Goal: Task Accomplishment & Management: Use online tool/utility

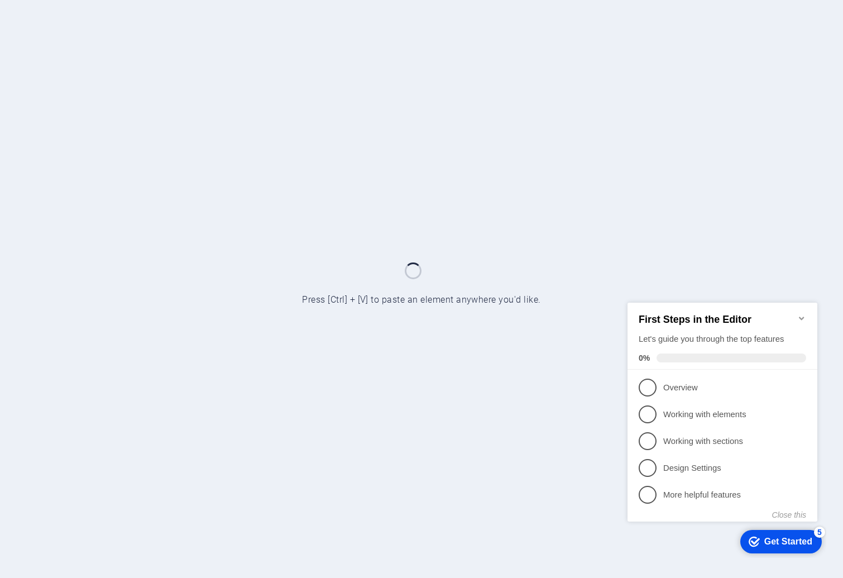
click at [799, 313] on icon "Minimize checklist" at bounding box center [802, 317] width 9 height 9
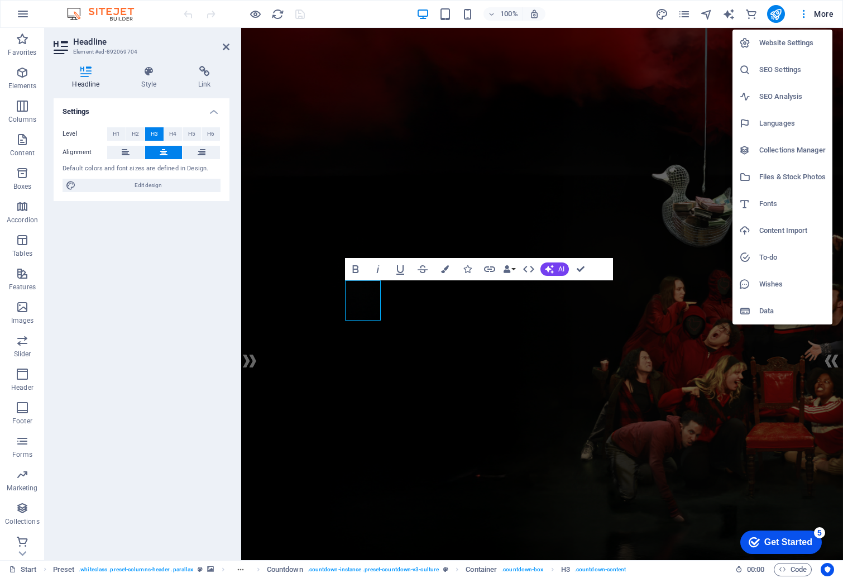
click at [512, 201] on div at bounding box center [421, 289] width 843 height 578
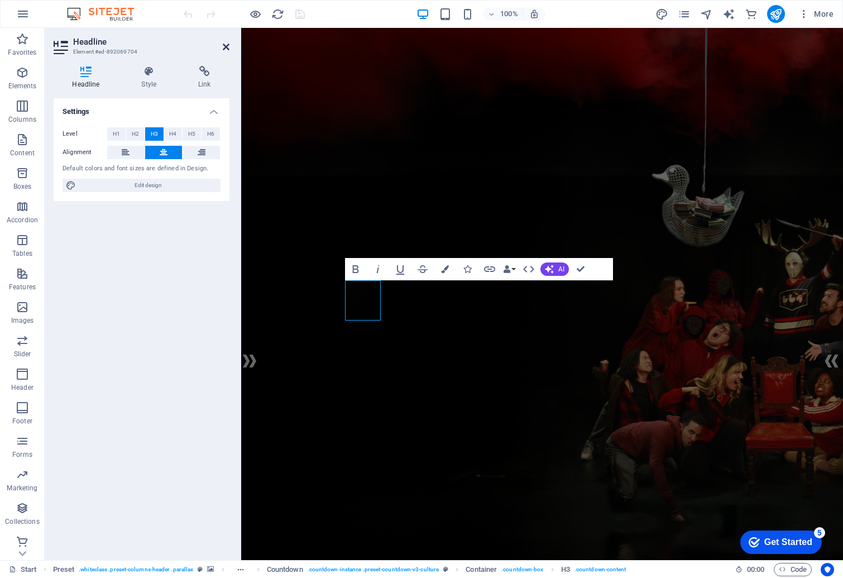
click at [225, 48] on icon at bounding box center [226, 46] width 7 height 9
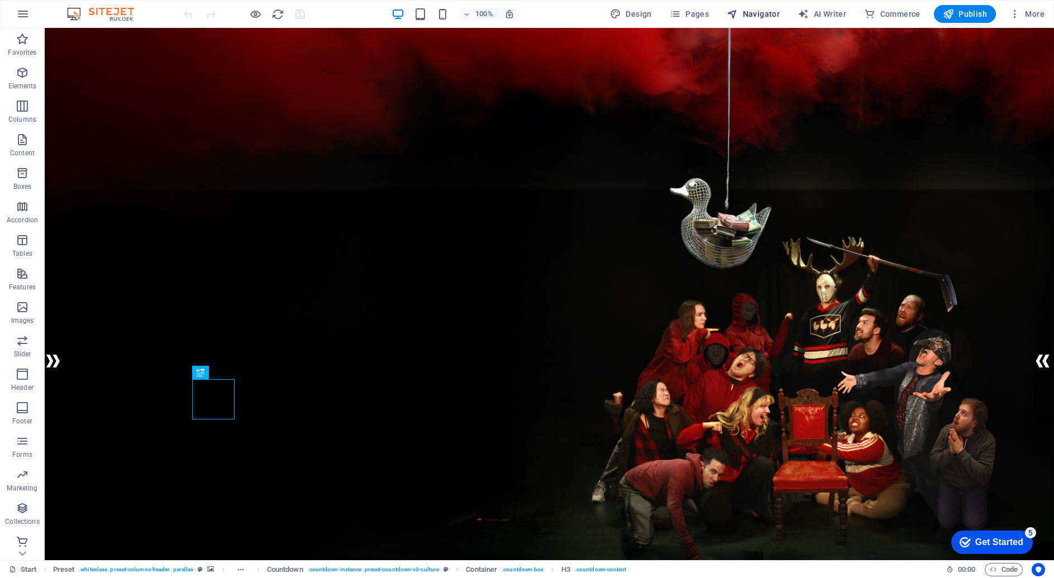
click at [767, 17] on span "Navigator" at bounding box center [753, 13] width 53 height 11
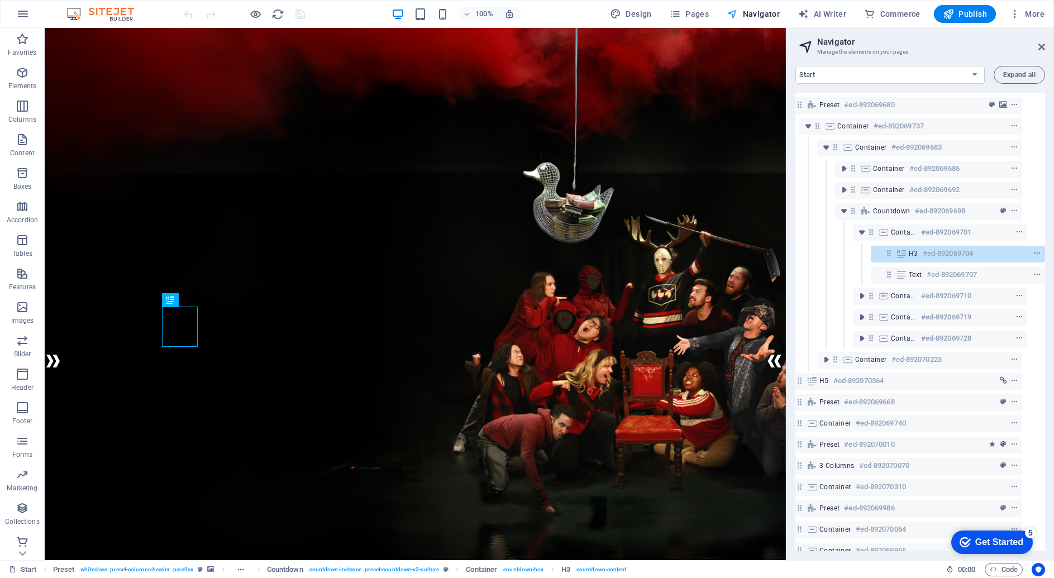
scroll to position [0, 21]
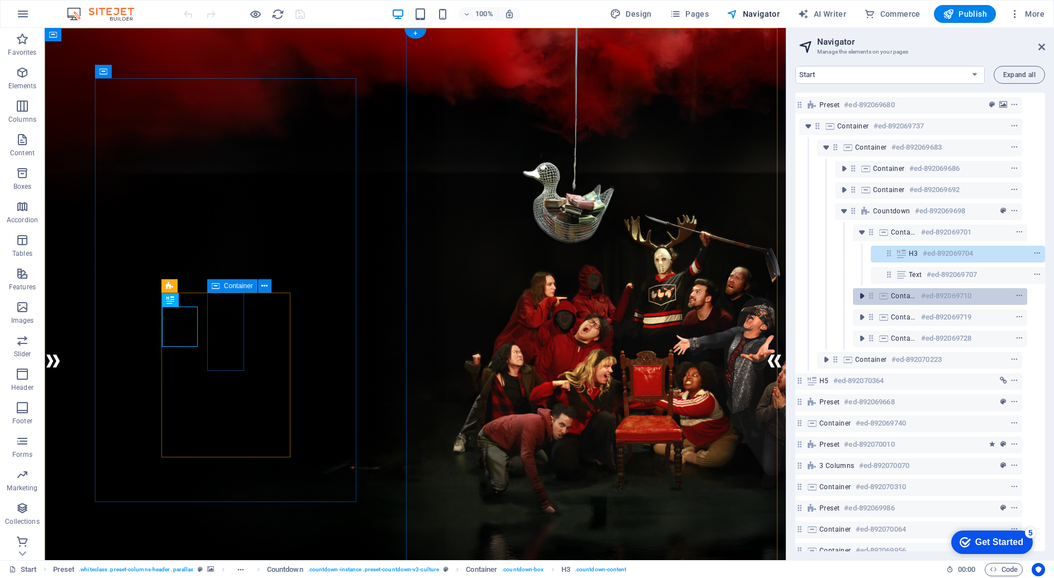
click at [843, 296] on icon "toggle-expand" at bounding box center [861, 295] width 11 height 11
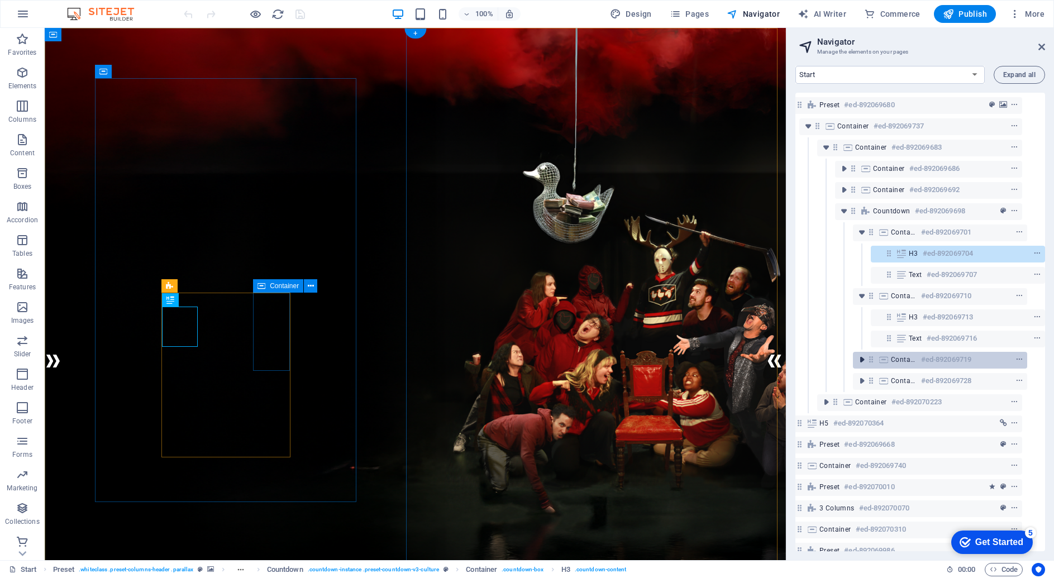
click at [843, 358] on icon "toggle-expand" at bounding box center [861, 359] width 11 height 11
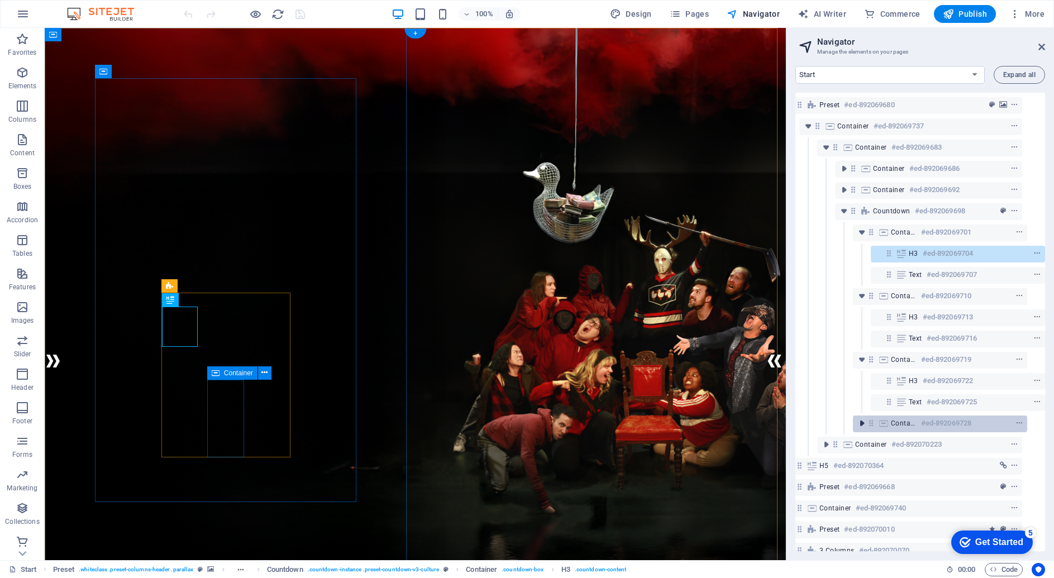
click at [843, 421] on icon "toggle-expand" at bounding box center [861, 423] width 11 height 11
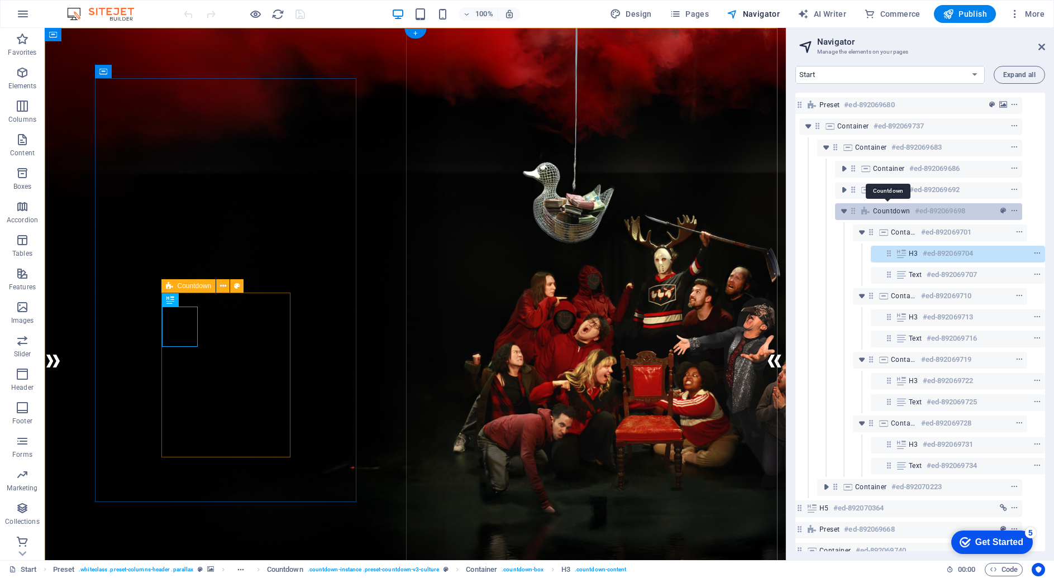
click at [843, 211] on span "Countdown" at bounding box center [891, 211] width 37 height 9
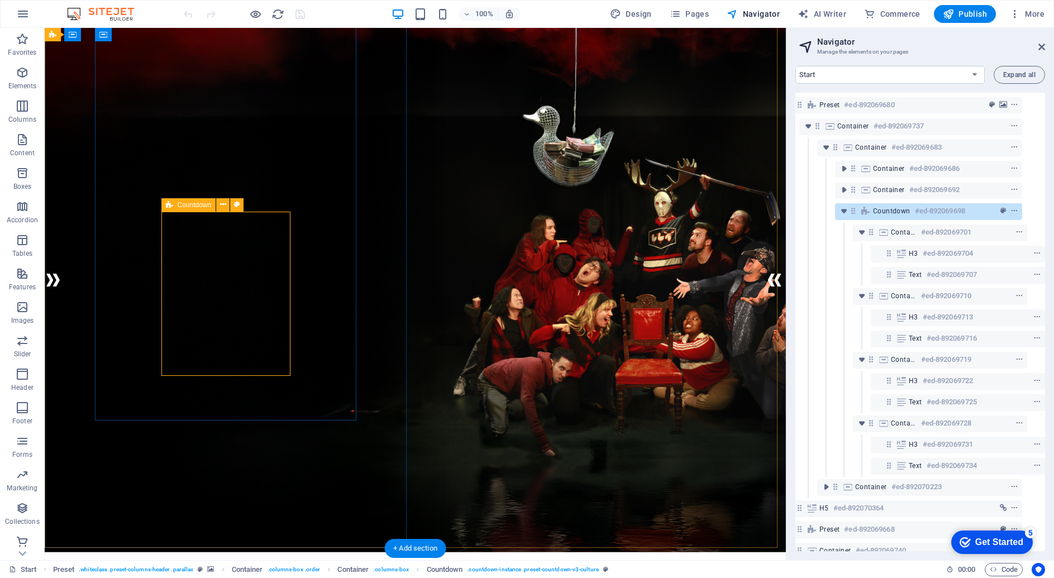
click at [843, 210] on h6 "#ed-892069698" at bounding box center [940, 210] width 50 height 13
select select "%"
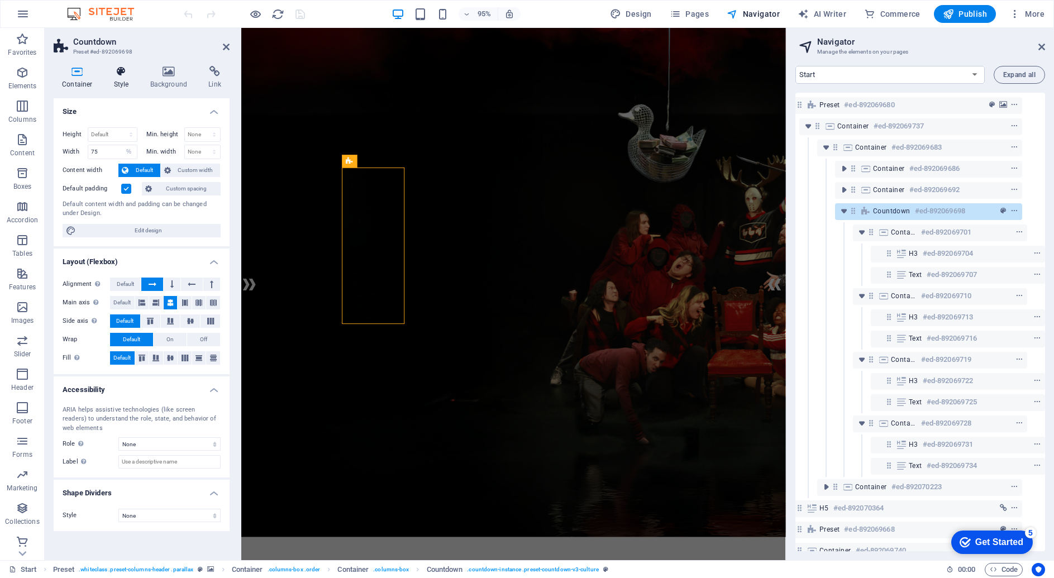
click at [122, 74] on icon at bounding box center [122, 71] width 32 height 11
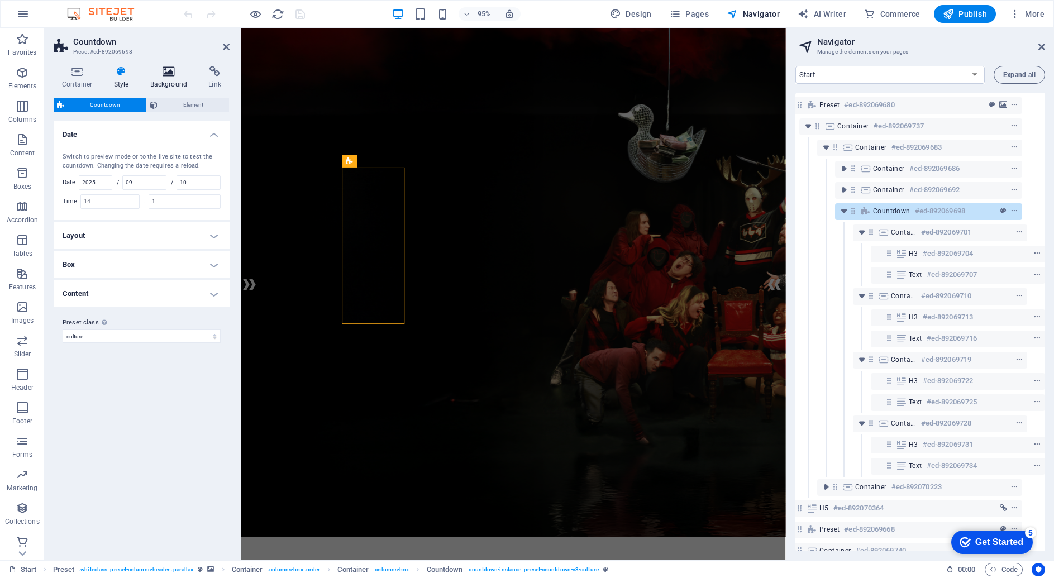
click at [160, 75] on icon at bounding box center [169, 71] width 54 height 11
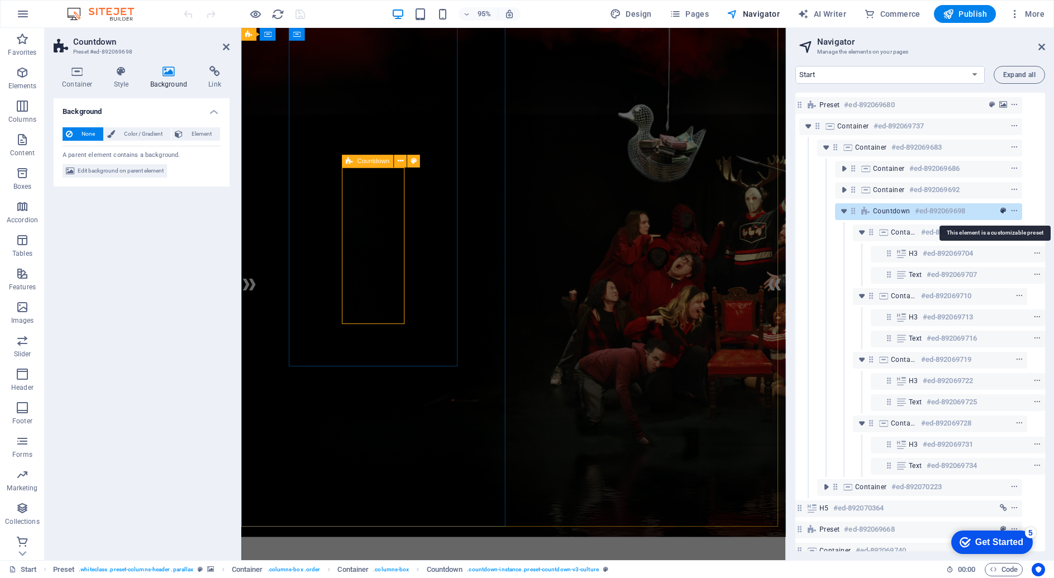
click at [843, 210] on icon "preset" at bounding box center [1003, 211] width 6 height 8
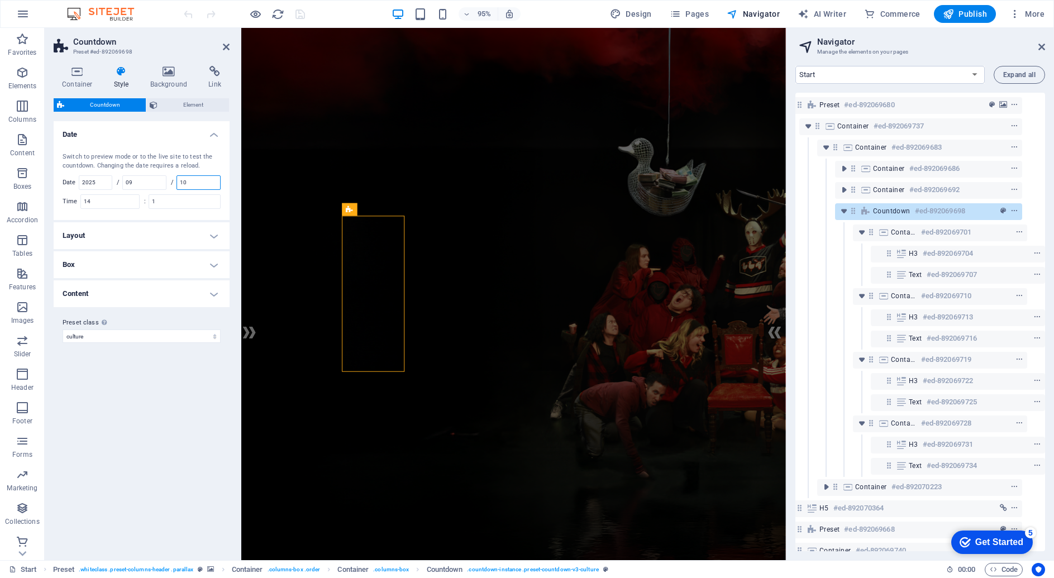
click at [187, 182] on input "10" at bounding box center [198, 182] width 43 height 13
type input "1"
type input "5"
drag, startPoint x: 96, startPoint y: 202, endPoint x: 82, endPoint y: 203, distance: 14.0
click at [82, 203] on div "14" at bounding box center [109, 201] width 59 height 15
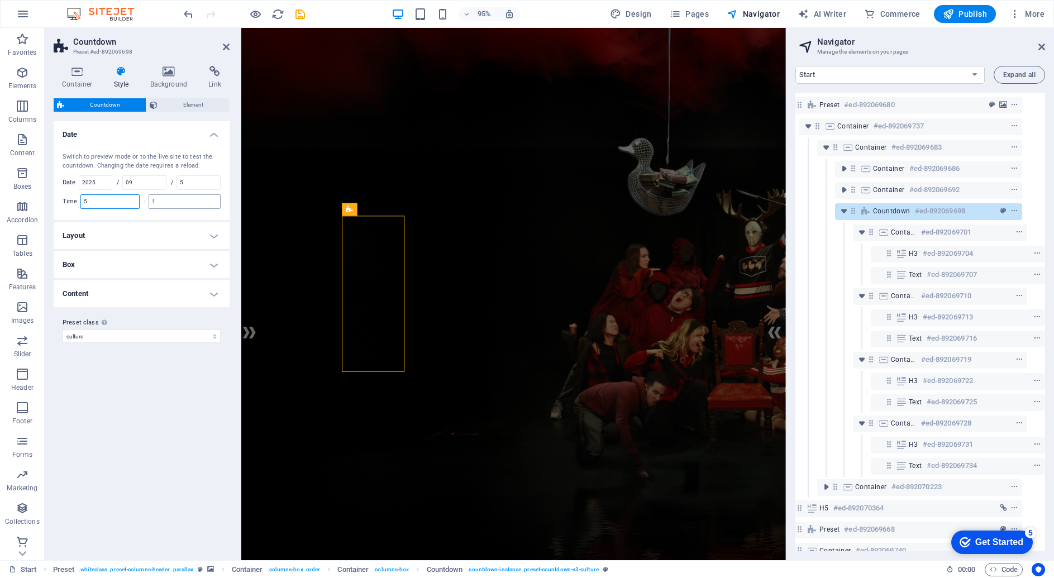
type input "5"
click at [168, 202] on input "1" at bounding box center [184, 201] width 71 height 13
type input "1"
click at [150, 428] on div "Variants Default Date Switch to preview mode or to the live site to test the co…" at bounding box center [142, 336] width 176 height 430
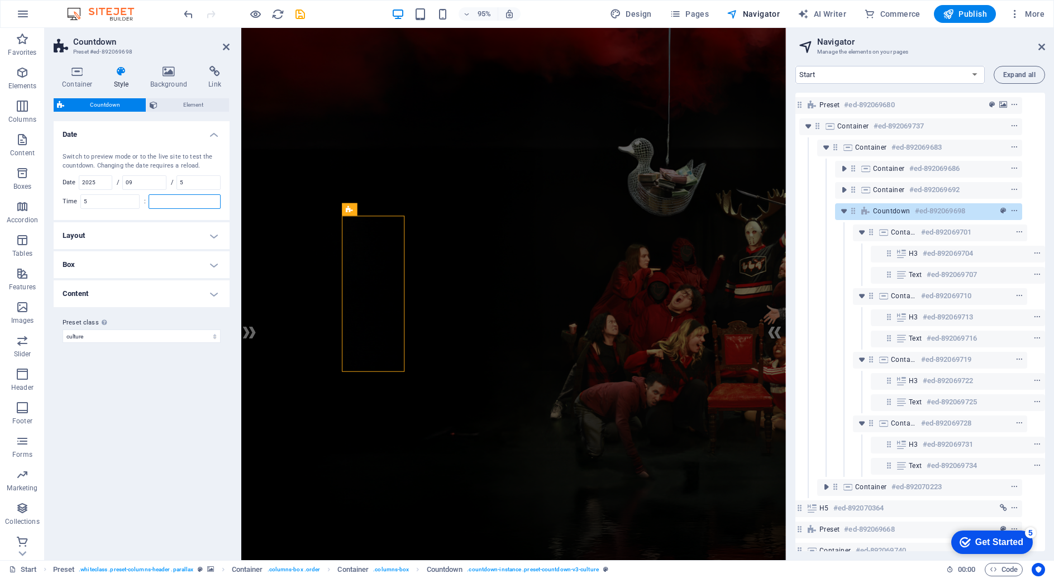
click at [165, 197] on input "number" at bounding box center [184, 201] width 71 height 13
click at [142, 201] on div "Switch to preview mode or to the live site to test the countdown. Changing the …" at bounding box center [141, 180] width 180 height 79
click at [110, 201] on input "5" at bounding box center [110, 201] width 58 height 13
type input "05"
click at [185, 203] on input "number" at bounding box center [184, 201] width 71 height 13
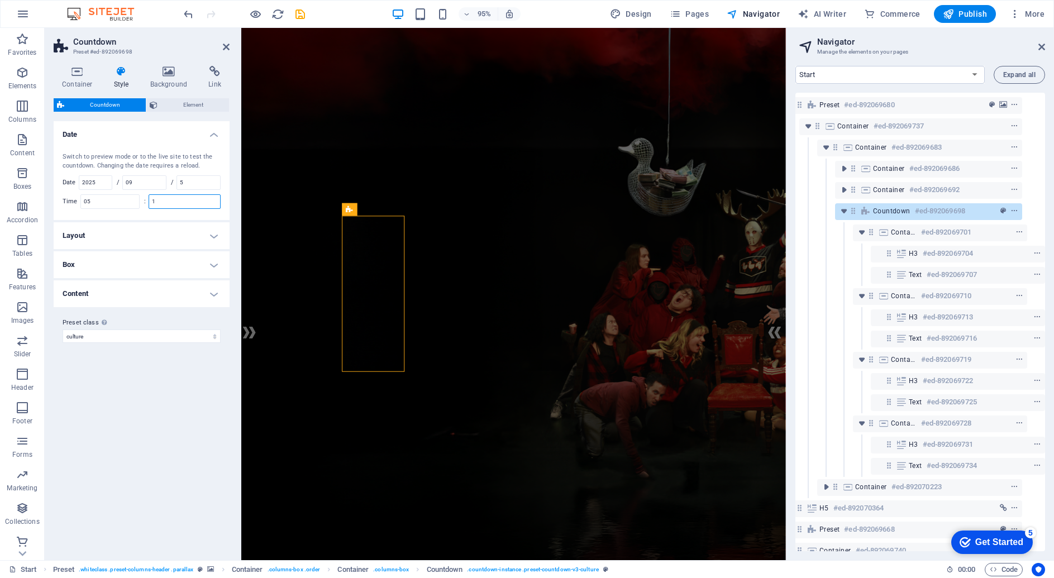
type input "1"
click at [152, 405] on div "Variants Default Date Switch to preview mode or to the live site to test the co…" at bounding box center [142, 336] width 176 height 430
click at [133, 237] on h4 "Layout" at bounding box center [142, 235] width 176 height 27
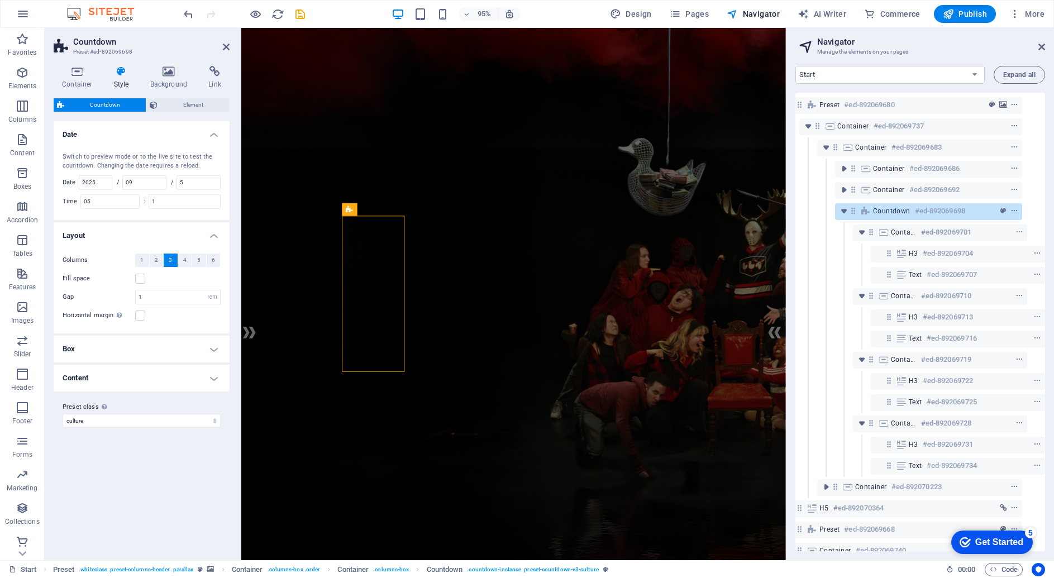
click at [104, 381] on h4 "Content" at bounding box center [142, 378] width 176 height 27
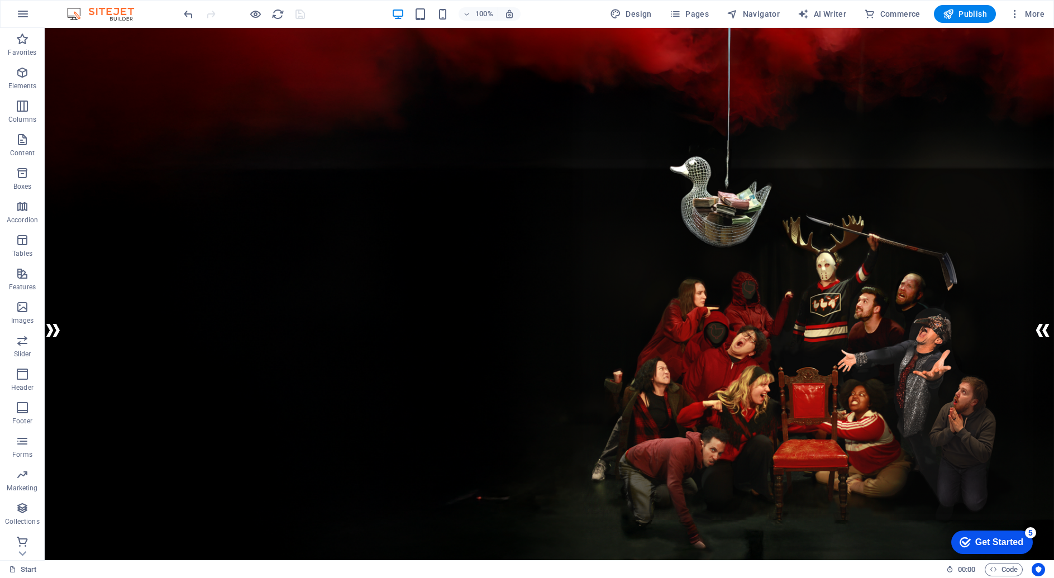
click at [559, 101] on figure at bounding box center [549, 310] width 1009 height 607
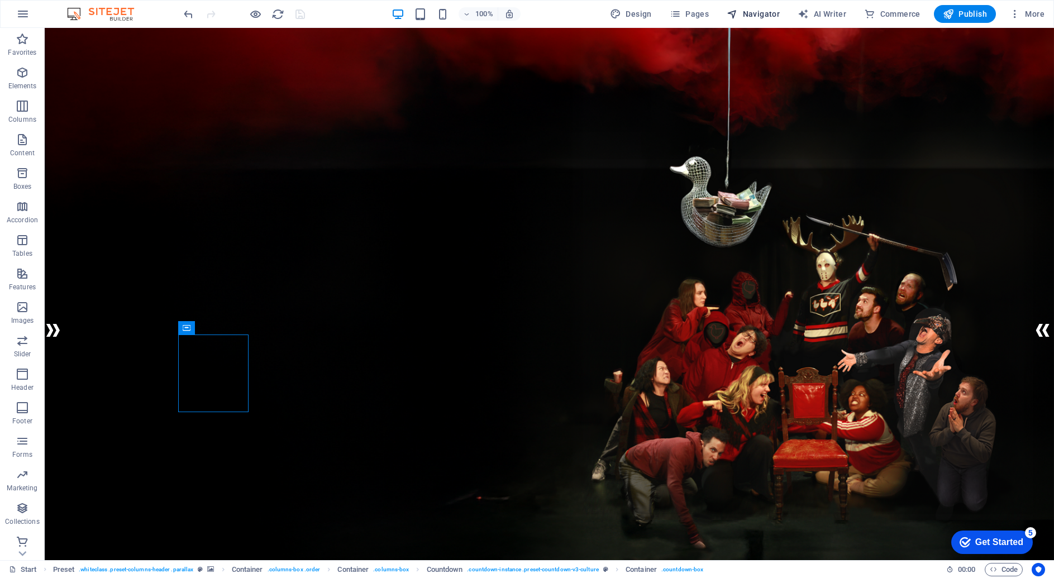
click at [754, 12] on span "Navigator" at bounding box center [753, 13] width 53 height 11
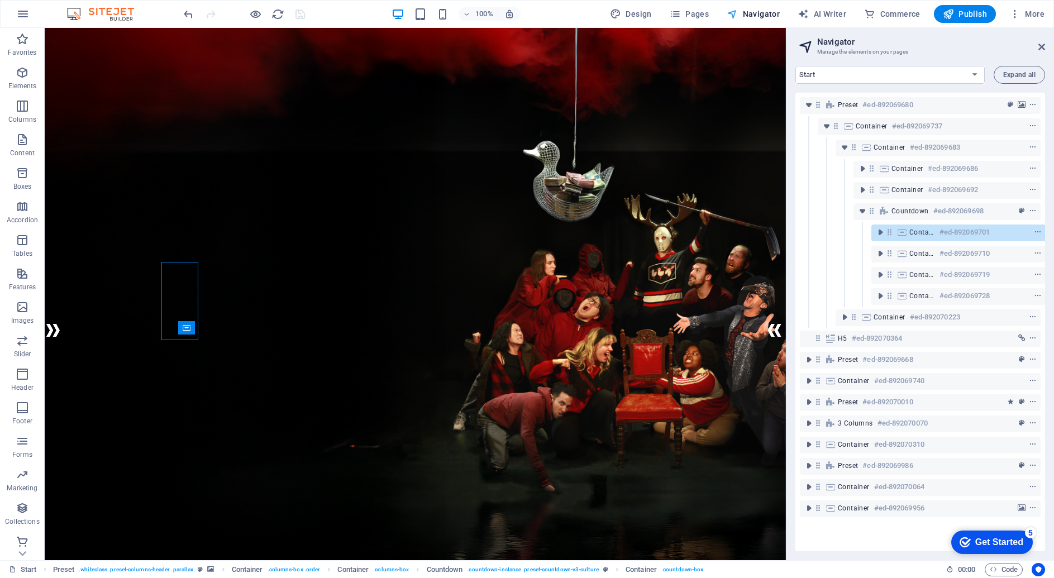
scroll to position [0, 3]
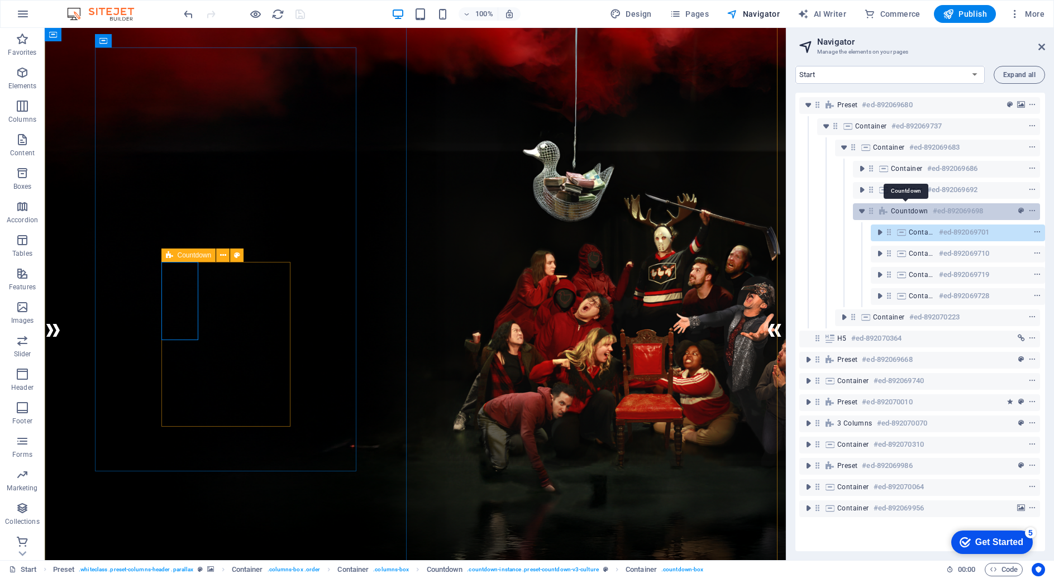
click at [843, 209] on span "Countdown" at bounding box center [909, 211] width 37 height 9
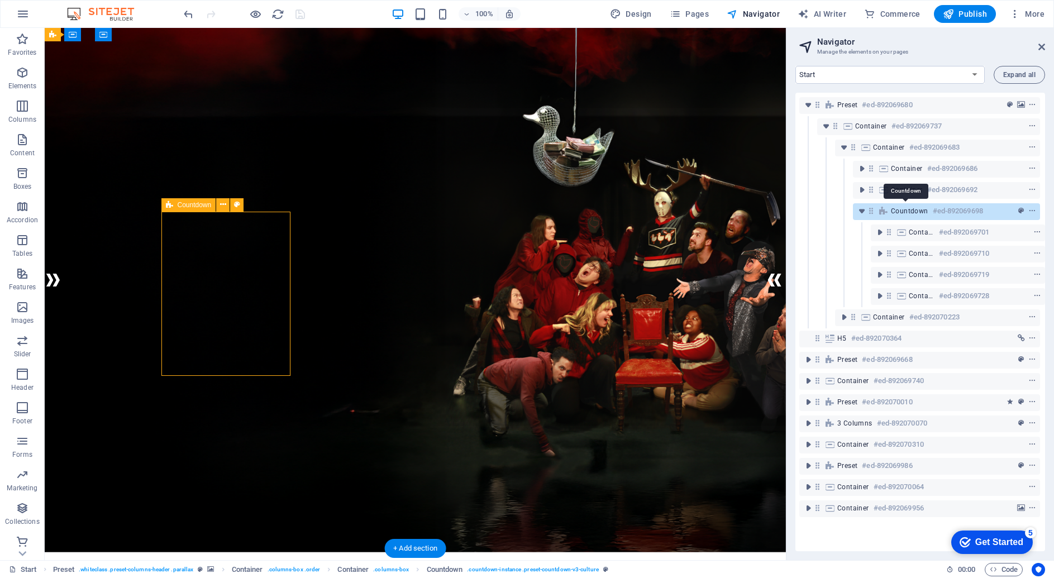
click at [843, 212] on span "Countdown" at bounding box center [909, 211] width 37 height 9
select select "rem"
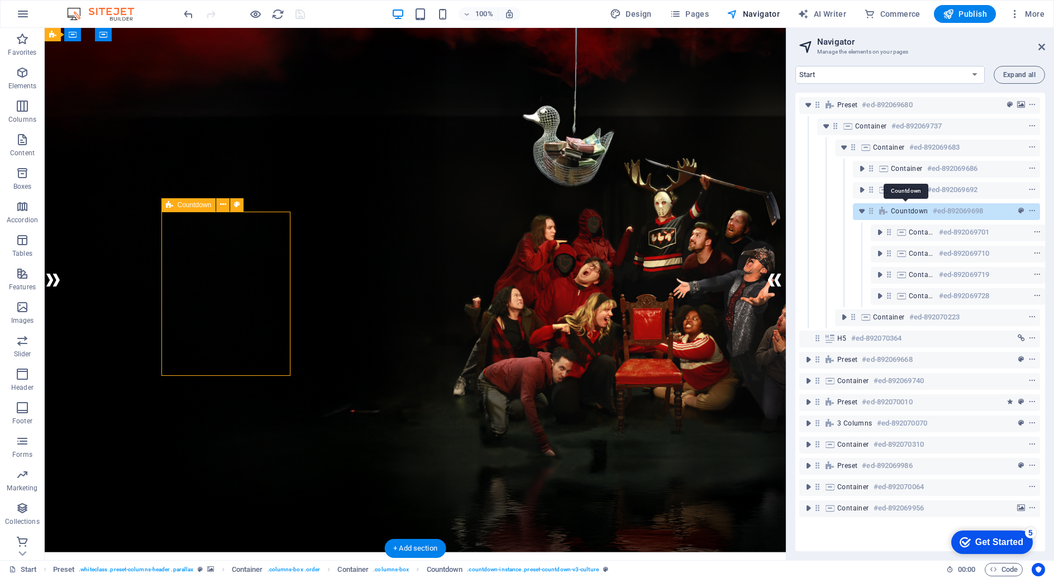
select select "rem"
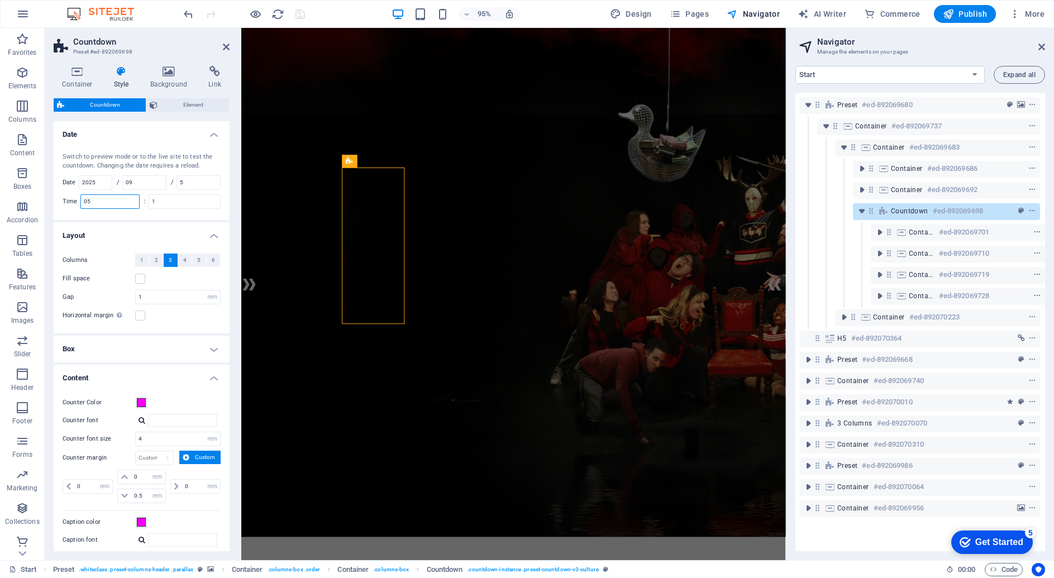
click at [107, 201] on input "05" at bounding box center [110, 201] width 58 height 13
click at [843, 16] on span "Publish" at bounding box center [965, 13] width 44 height 11
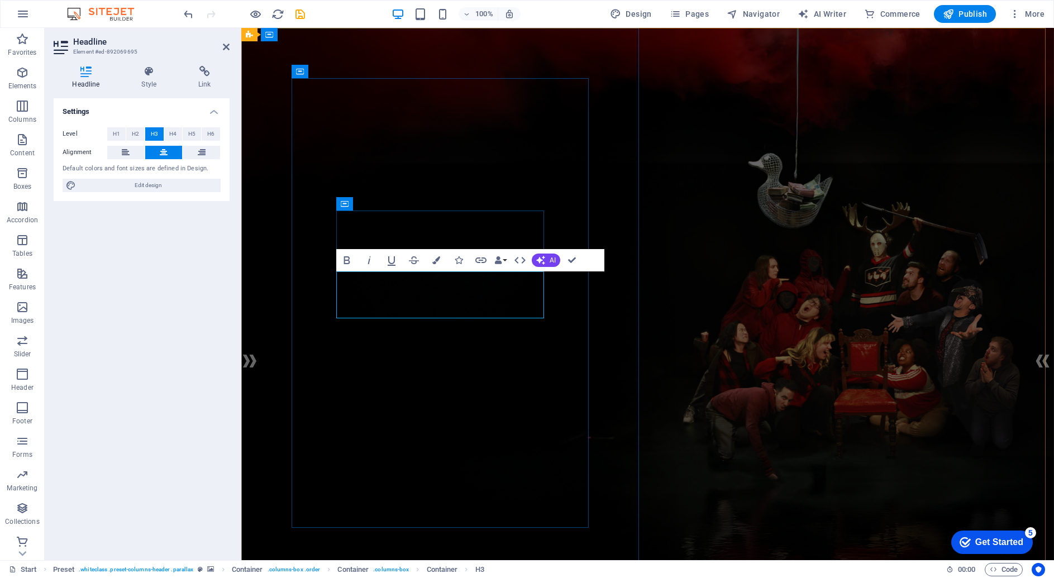
drag, startPoint x: 532, startPoint y: 283, endPoint x: 483, endPoint y: 283, distance: 49.1
